Goal: Use online tool/utility

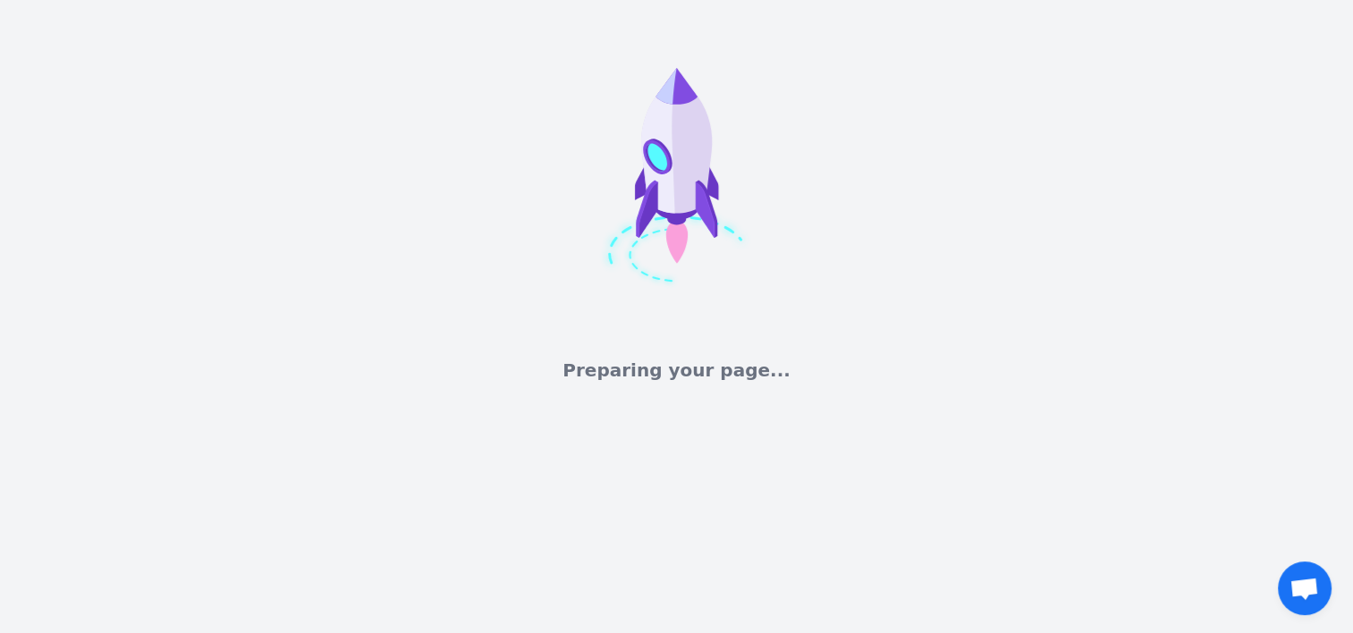
scroll to position [21, 0]
